Goal: Information Seeking & Learning: Learn about a topic

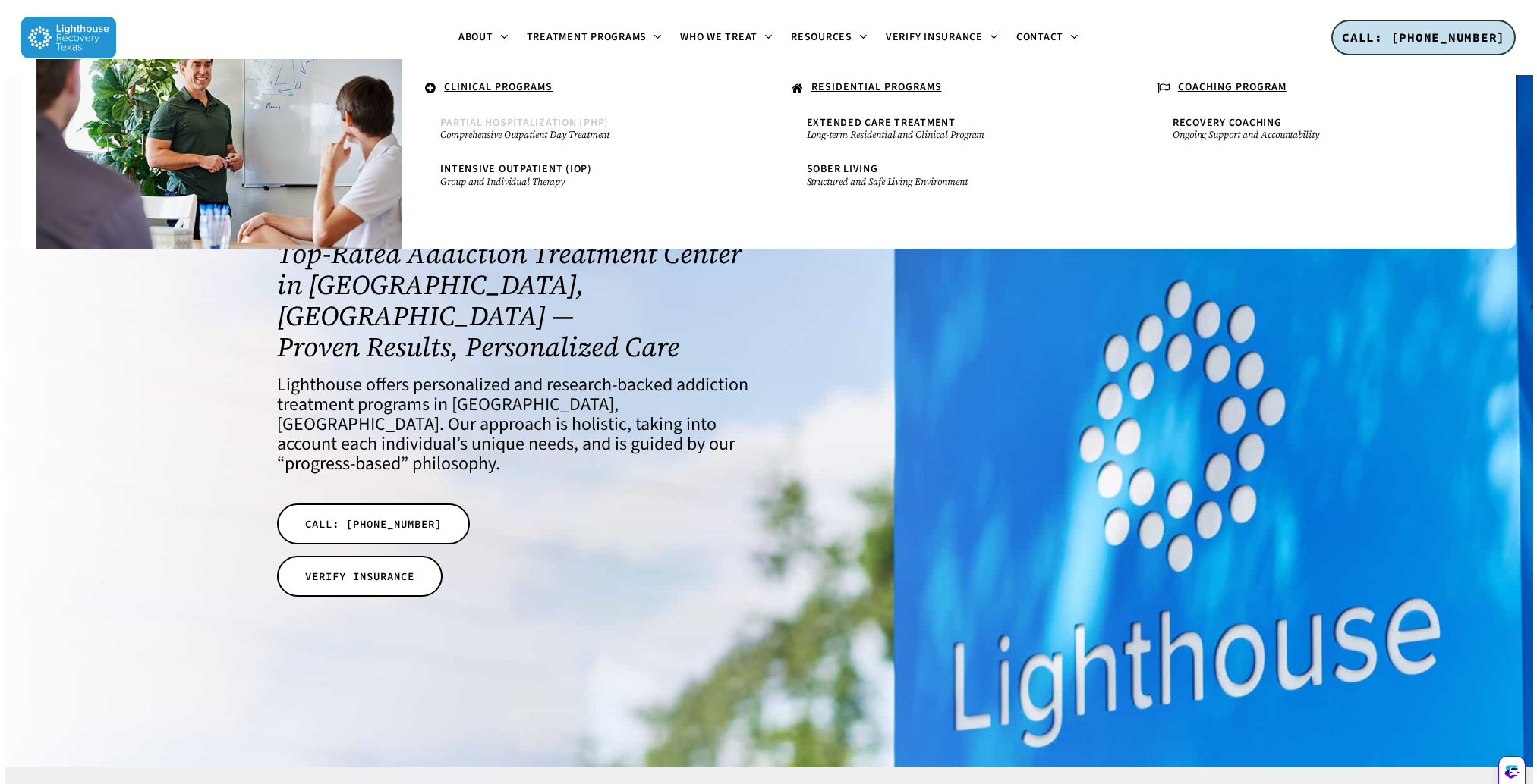
click at [546, 122] on span "Partial Hospitalization (PHP)" at bounding box center [524, 123] width 168 height 15
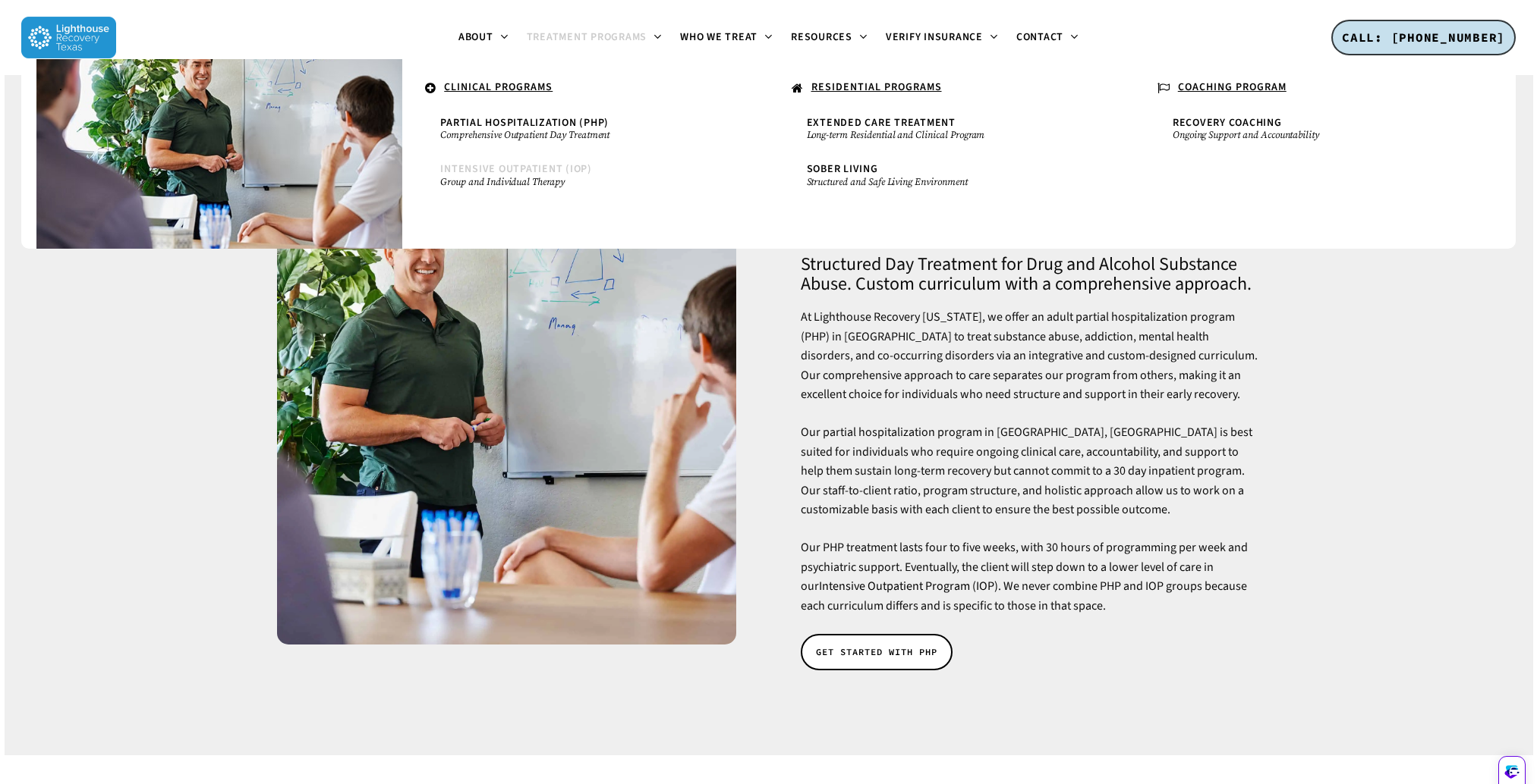
click at [522, 180] on small "Group and Individual Therapy" at bounding box center [585, 182] width 290 height 12
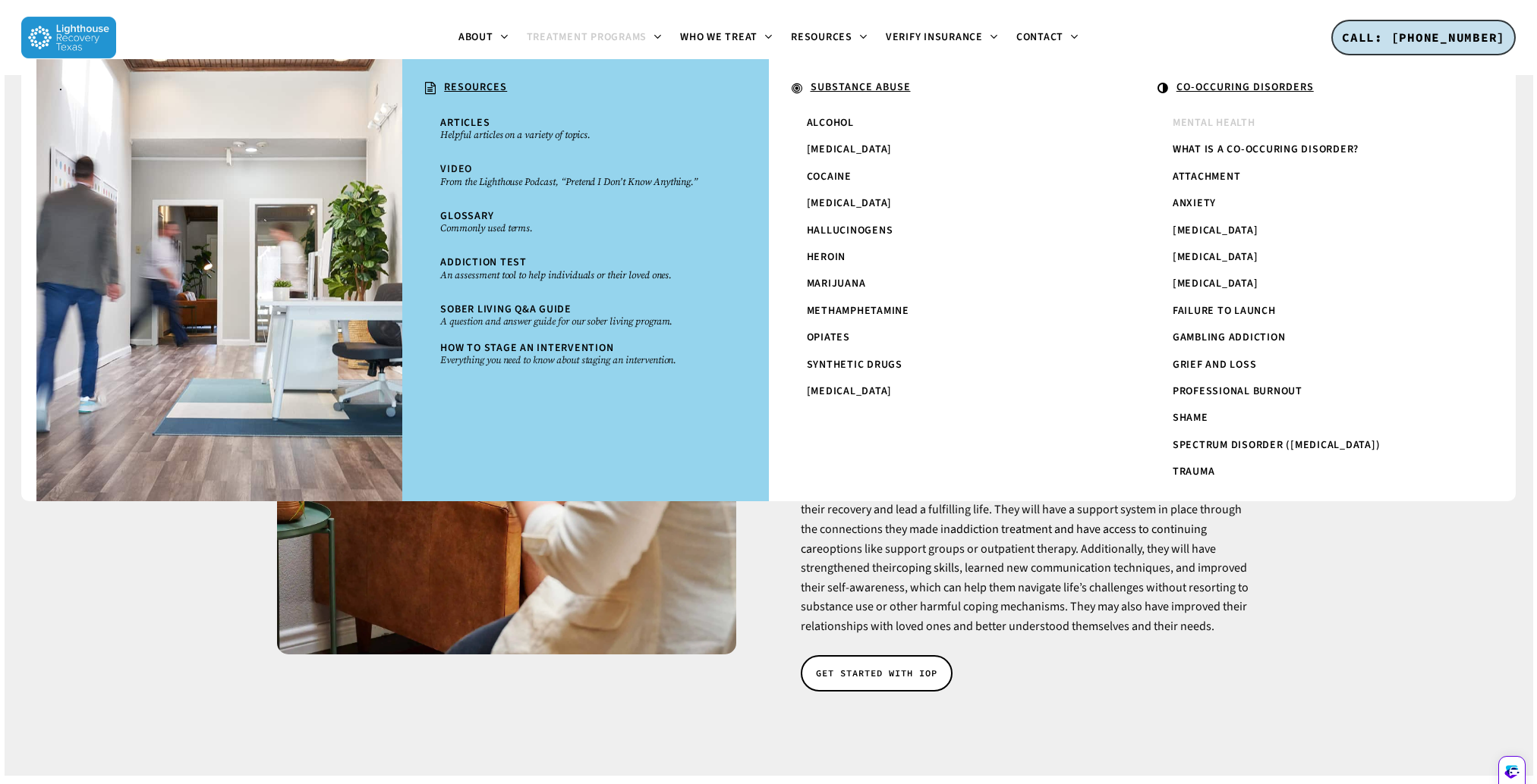
click at [1208, 121] on span "Mental Health" at bounding box center [1214, 123] width 83 height 15
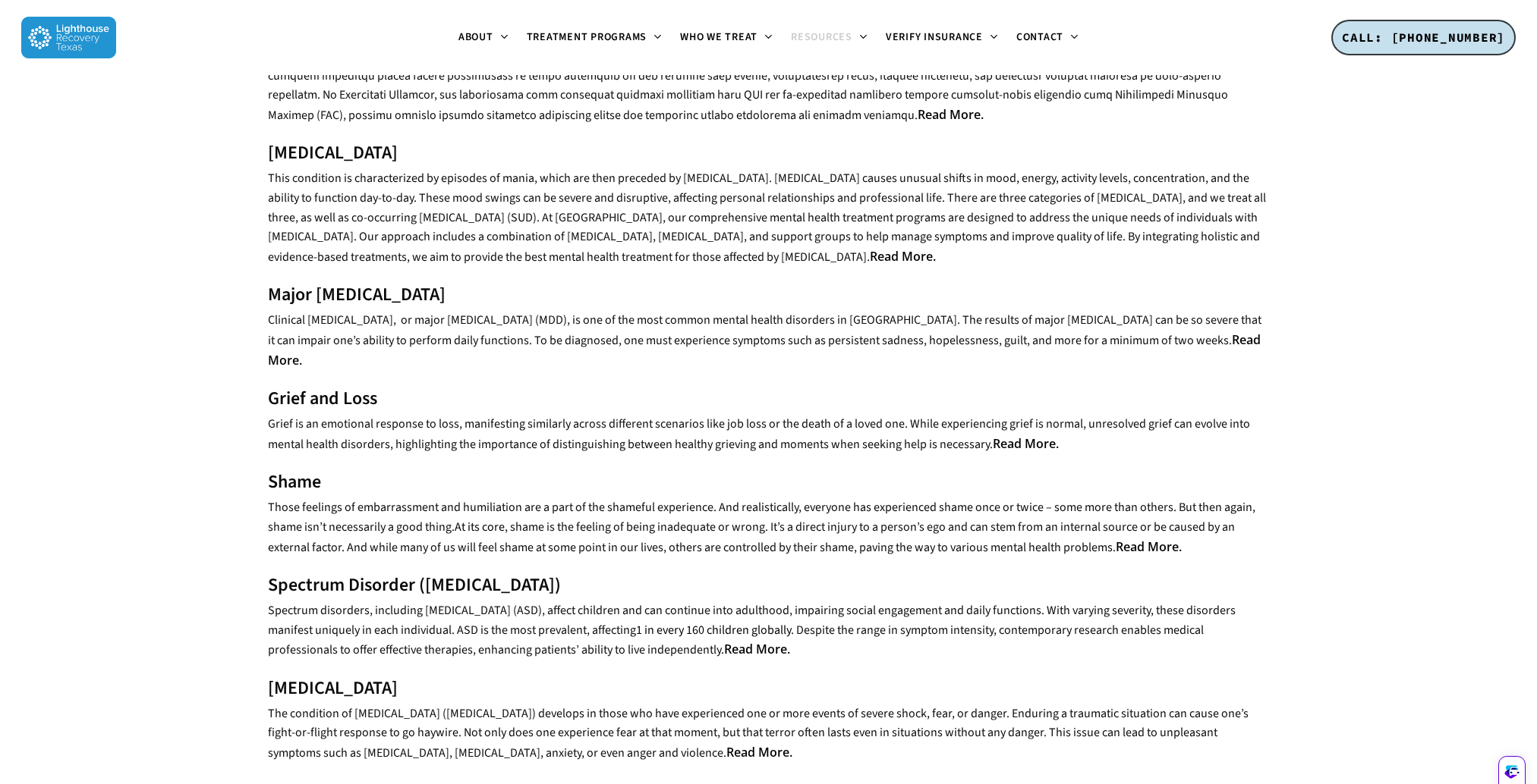
scroll to position [1011, 0]
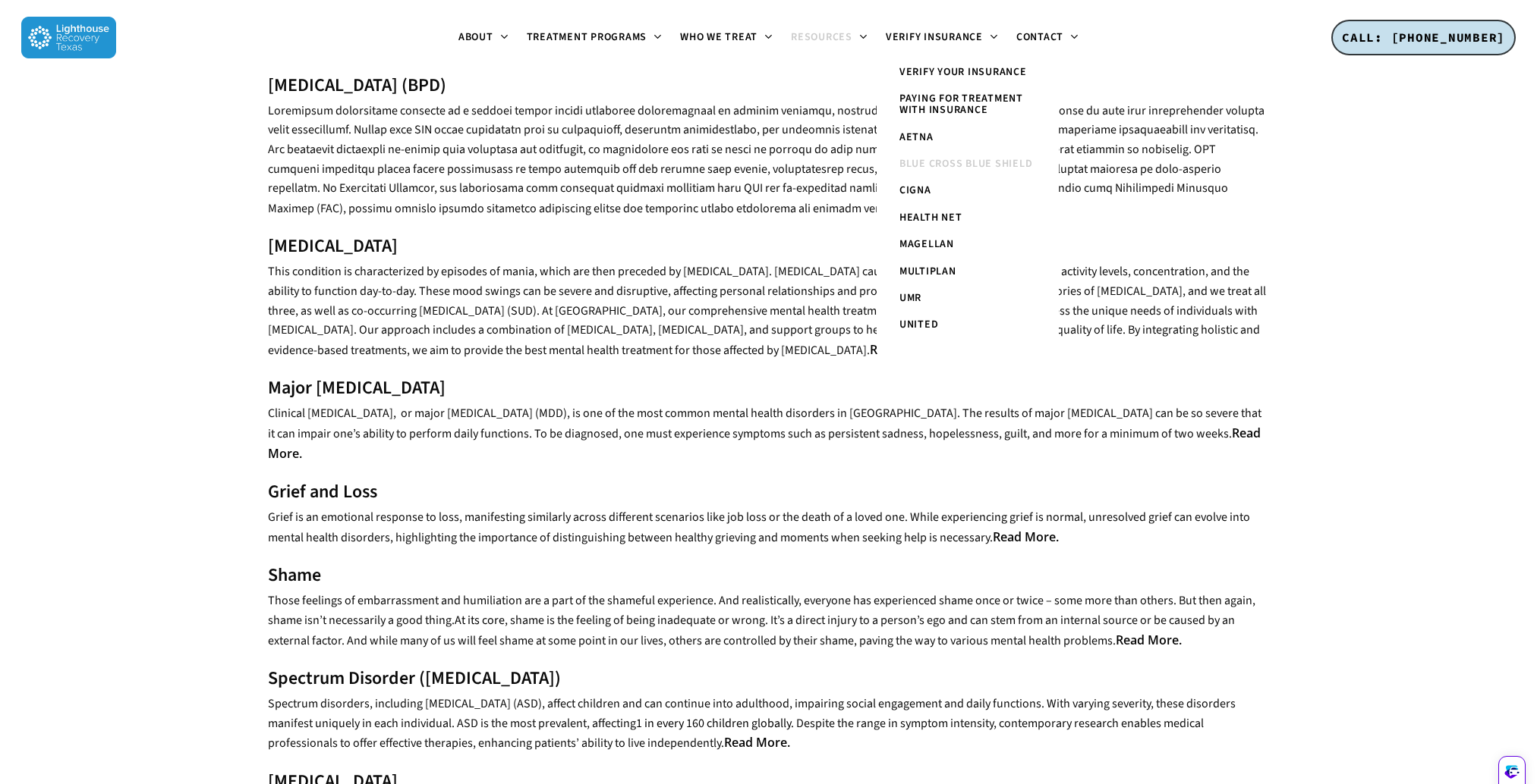
click at [949, 164] on span "Blue Cross Blue Shield" at bounding box center [966, 163] width 134 height 15
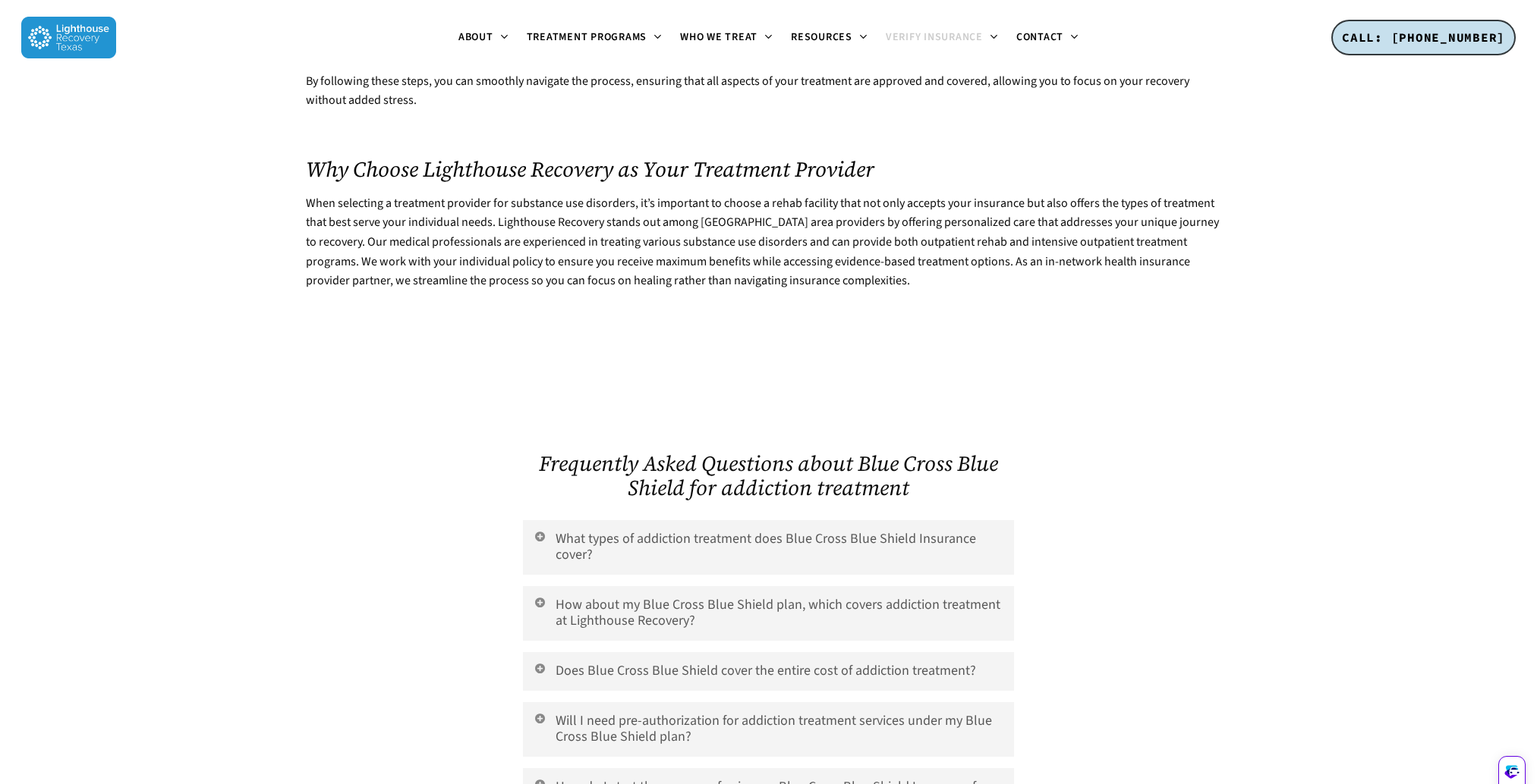
scroll to position [3666, 0]
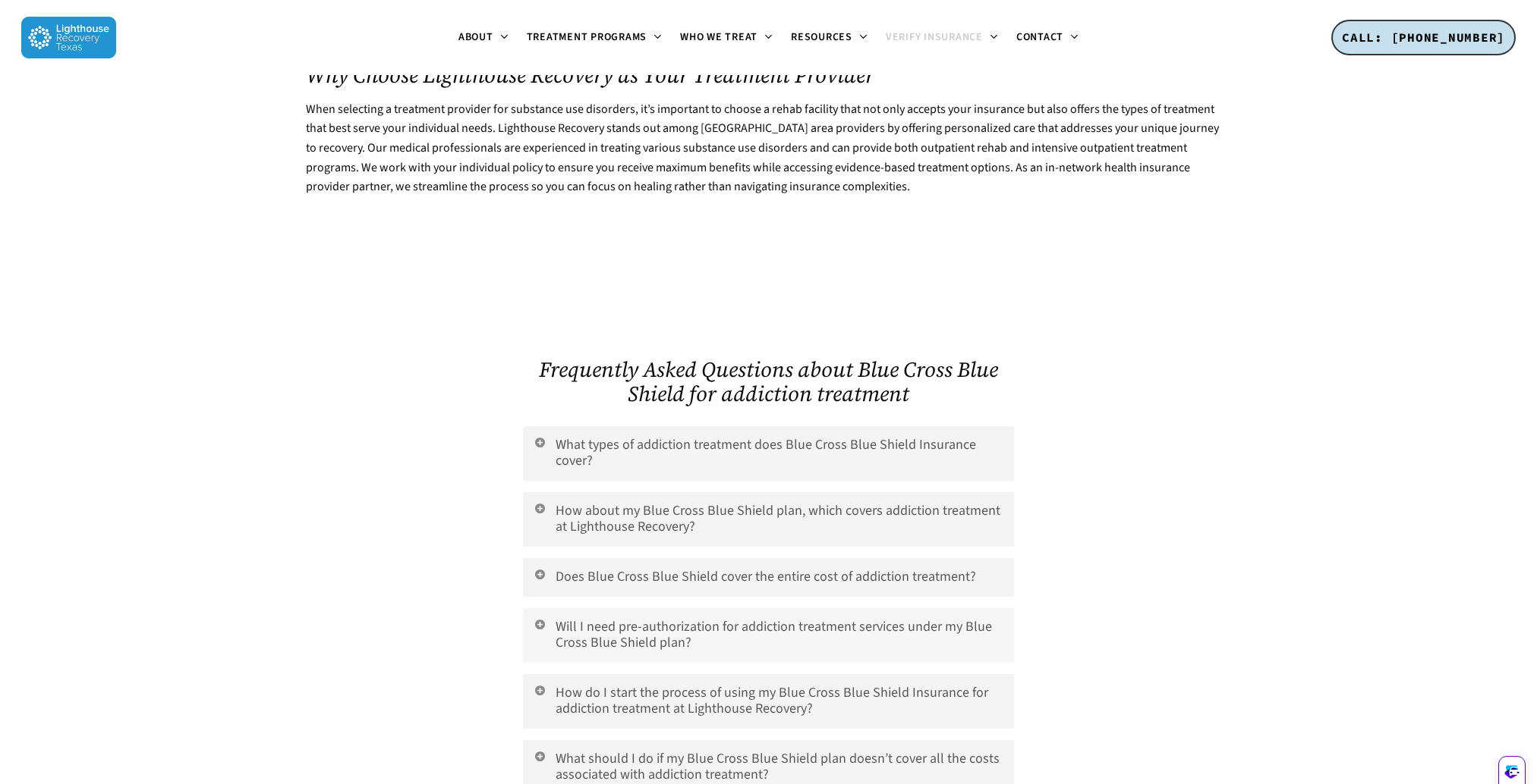
click at [623, 608] on link "Will I need pre-authorization for addiction treatment services under my Blue Cr…" at bounding box center [768, 636] width 490 height 55
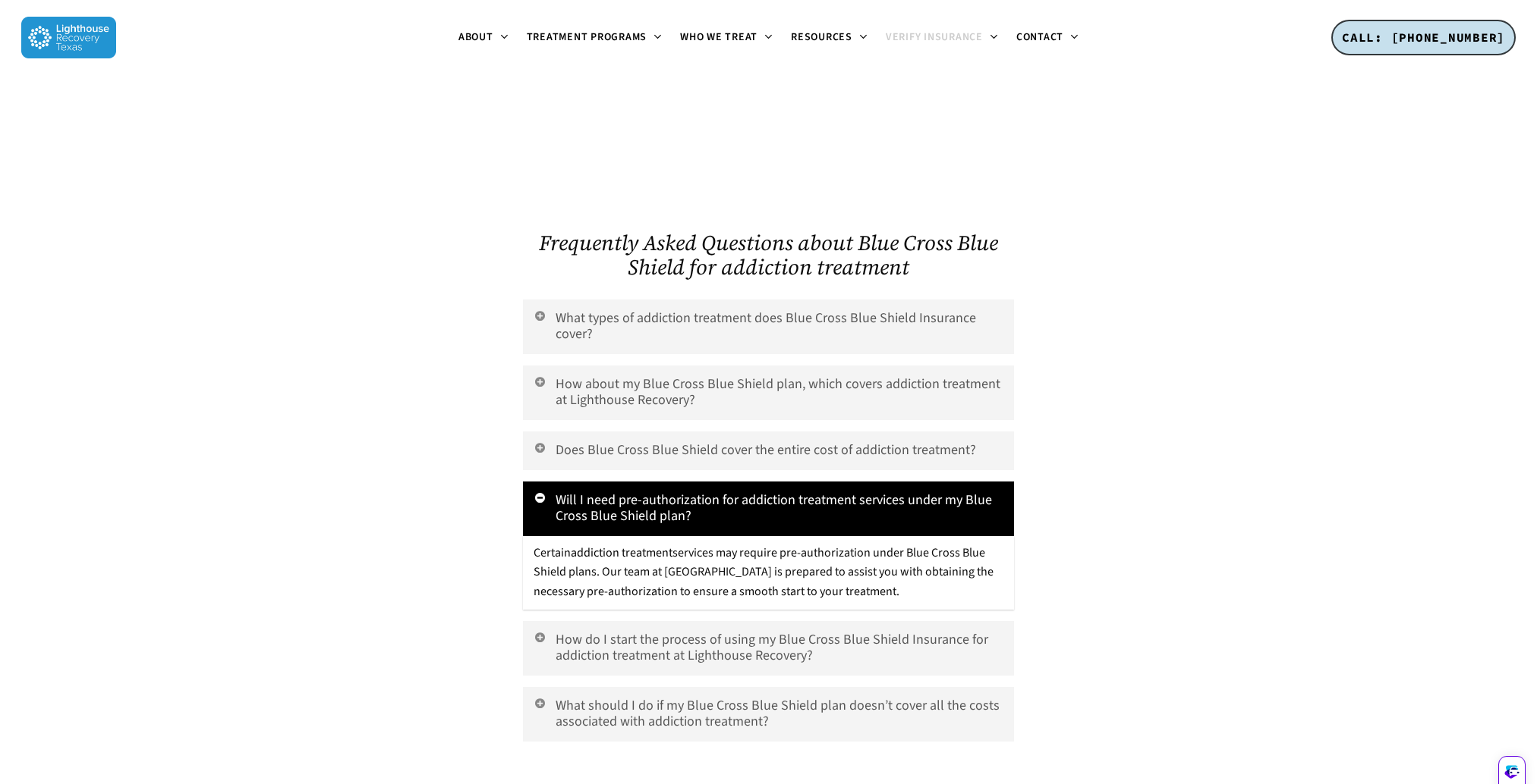
scroll to position [3920, 0]
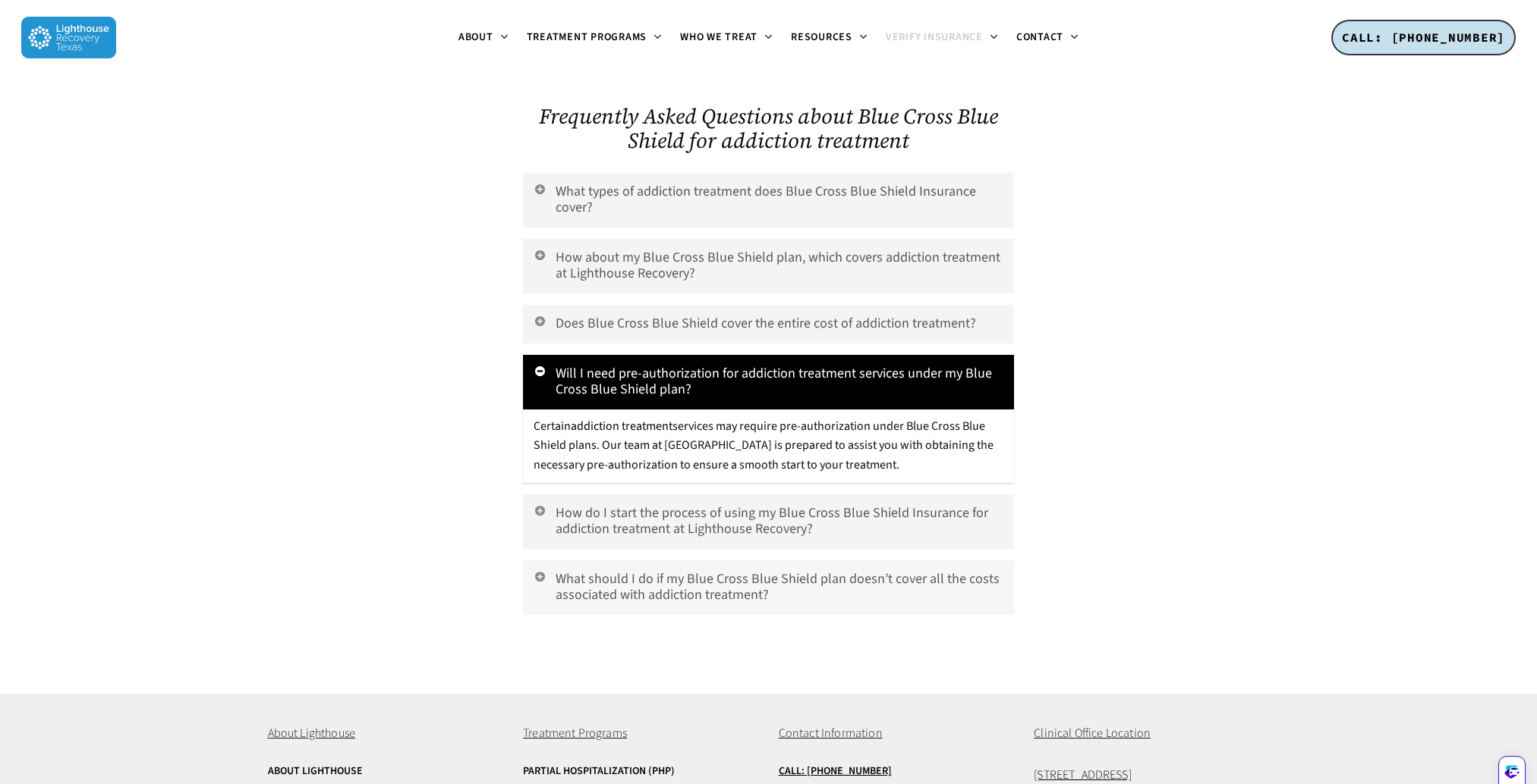
click at [655, 561] on link "What should I do if my Blue Cross Blue Shield plan doesn’t cover all the costs …" at bounding box center [768, 588] width 490 height 55
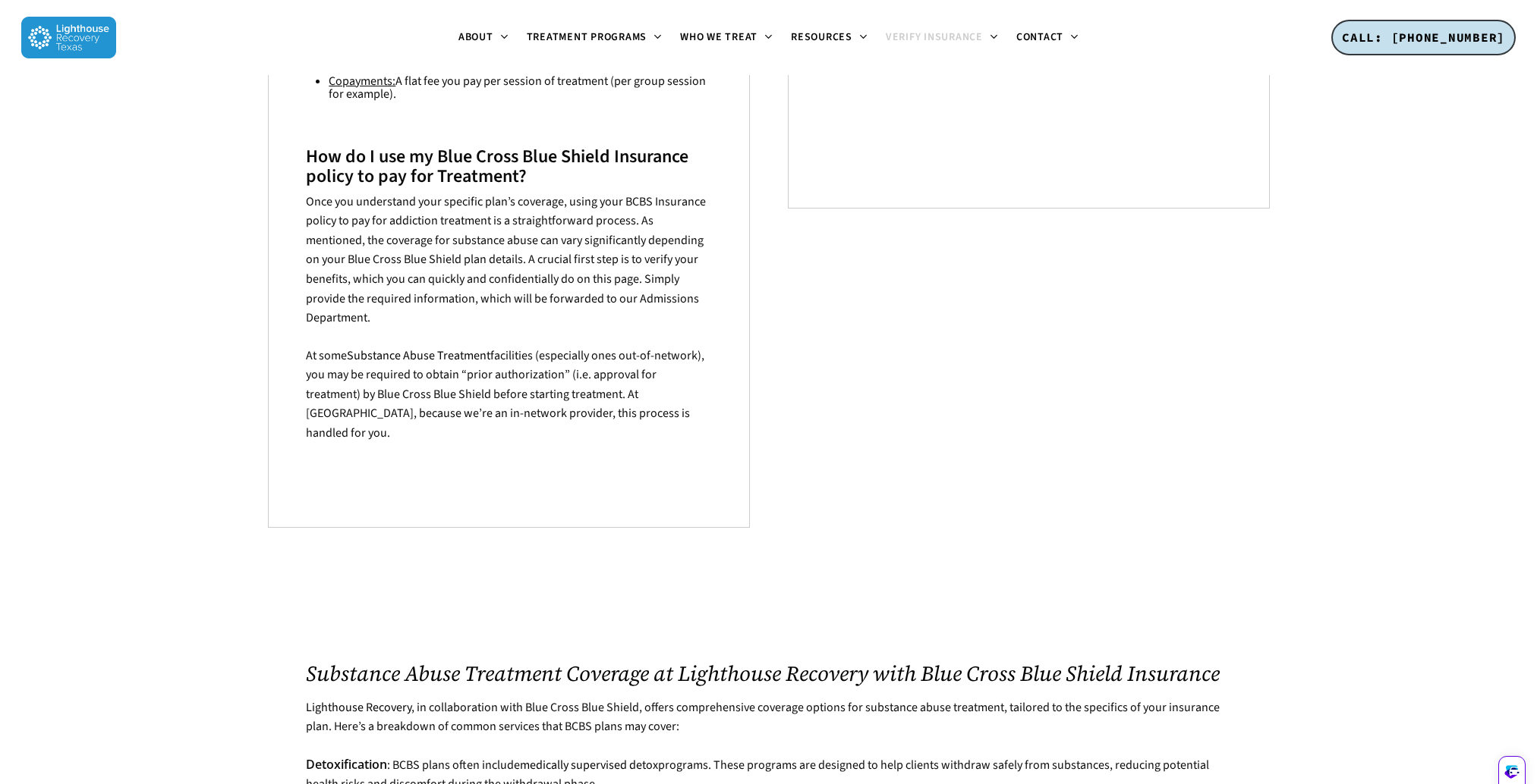
scroll to position [1896, 0]
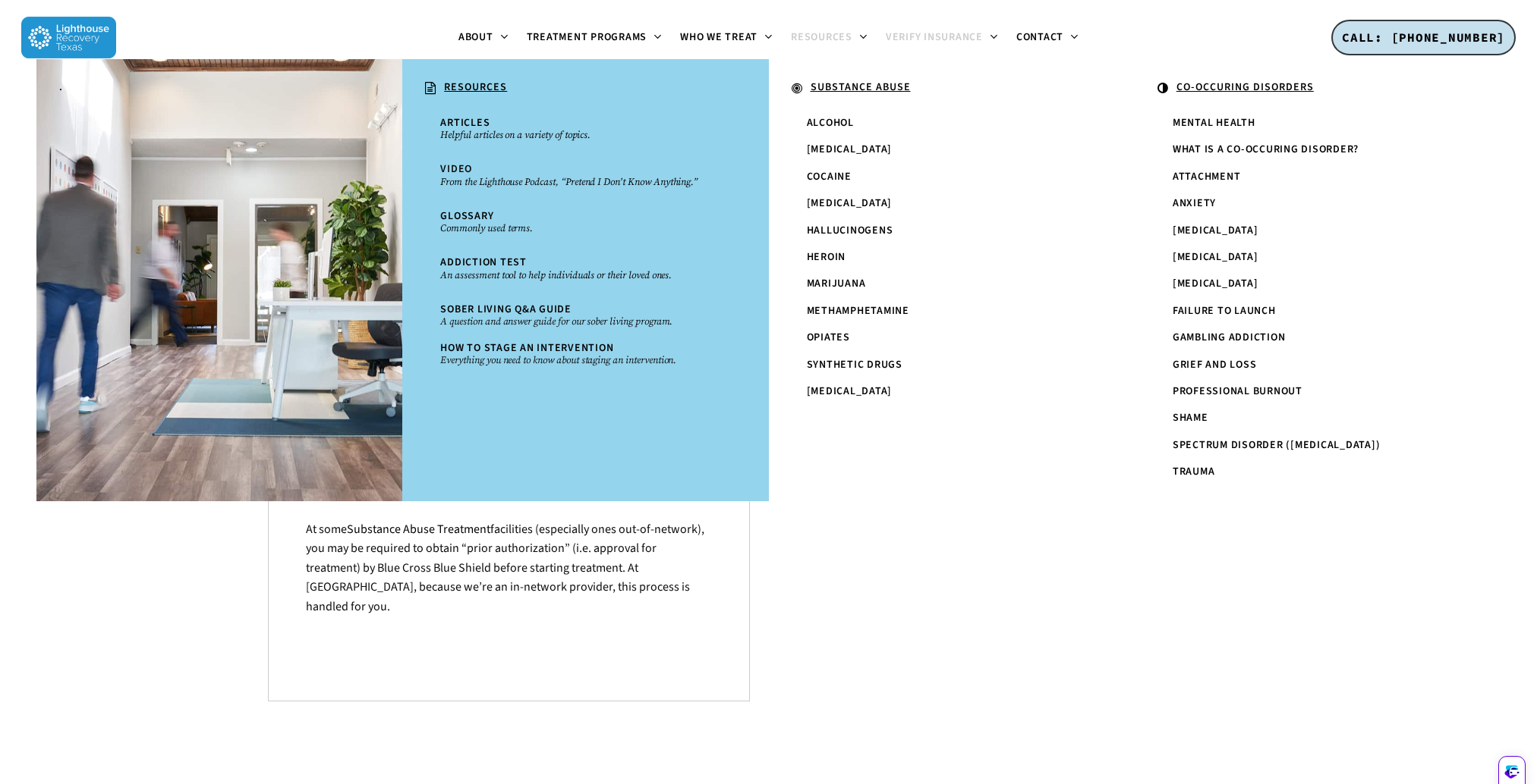
click at [859, 36] on icon at bounding box center [862, 36] width 6 height 12
